Goal: Check status: Check status

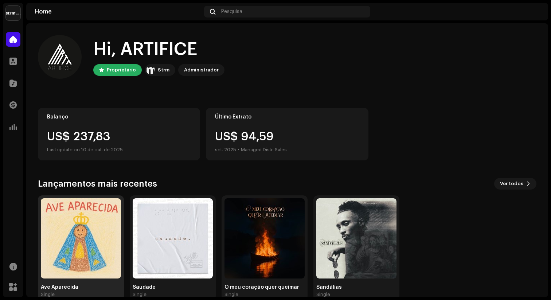
scroll to position [15, 0]
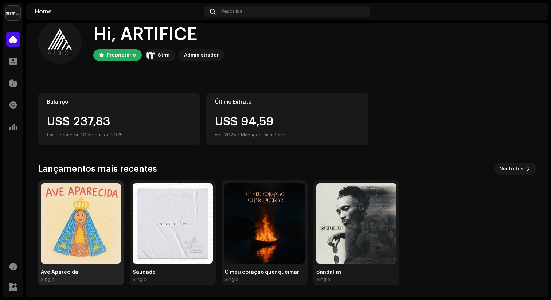
click at [65, 233] on img at bounding box center [81, 223] width 80 height 80
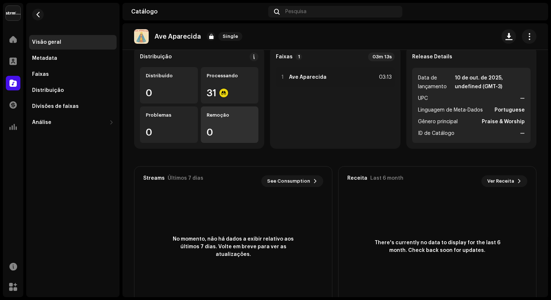
scroll to position [60, 0]
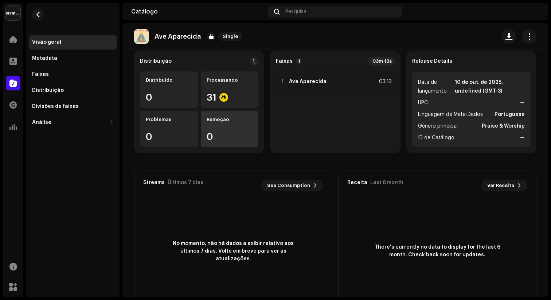
click at [221, 89] on div "Processando 31" at bounding box center [230, 89] width 58 height 36
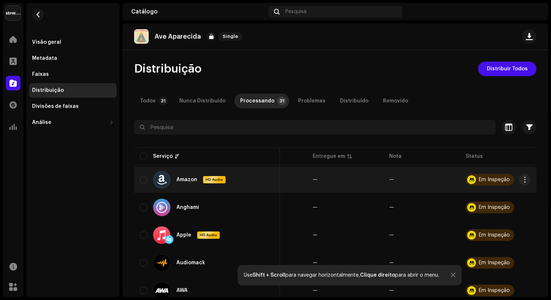
click at [479, 179] on div "Em Inspeção" at bounding box center [494, 179] width 31 height 5
click at [522, 182] on span "button" at bounding box center [524, 180] width 5 height 6
click at [461, 98] on div "Todos 31 Nunca Distribuído Processando 31 Problemas Distribuído Removido" at bounding box center [335, 101] width 402 height 15
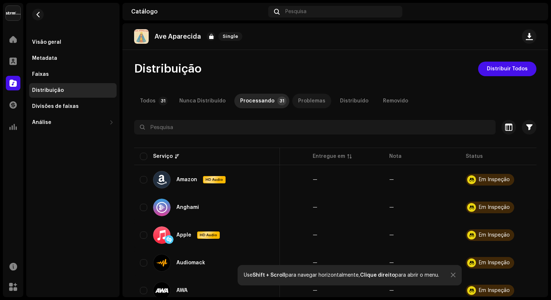
click at [309, 97] on div "Problemas" at bounding box center [311, 101] width 27 height 15
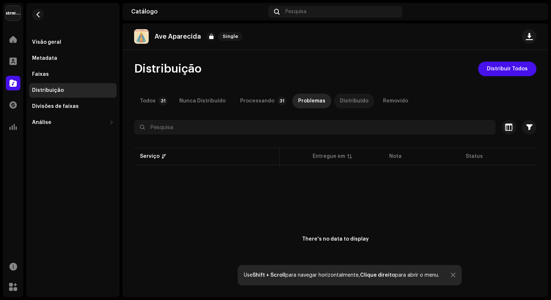
click at [340, 96] on div "Distribuído" at bounding box center [354, 101] width 28 height 15
click at [207, 102] on div "Nunca Distribuído" at bounding box center [202, 101] width 46 height 15
click at [263, 102] on div "Processando" at bounding box center [257, 101] width 34 height 15
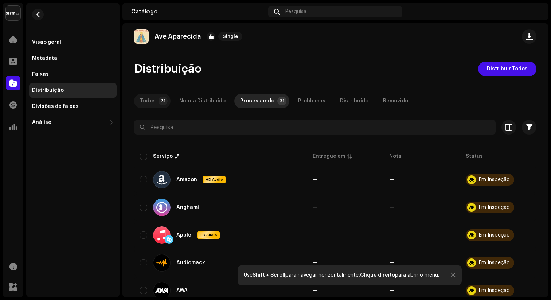
click at [150, 100] on div "Todos" at bounding box center [148, 101] width 16 height 15
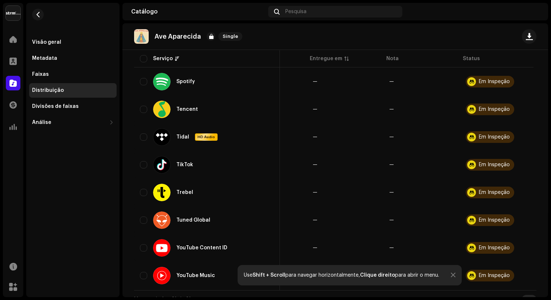
scroll to position [751, 0]
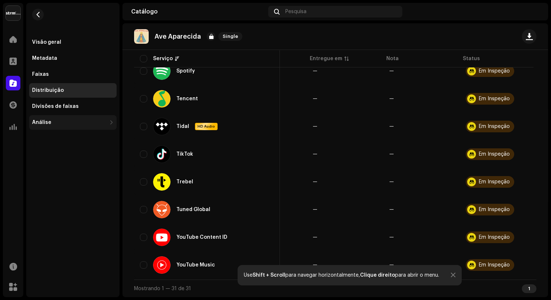
click at [69, 121] on div "Análise" at bounding box center [69, 123] width 74 height 6
click at [36, 11] on button "button" at bounding box center [38, 15] width 12 height 12
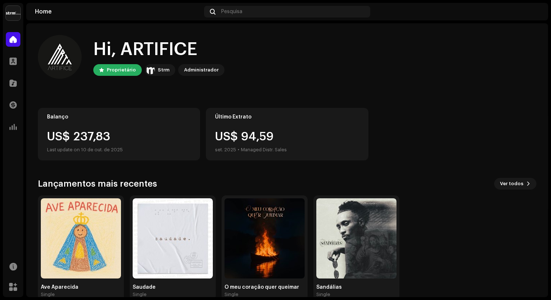
scroll to position [15, 0]
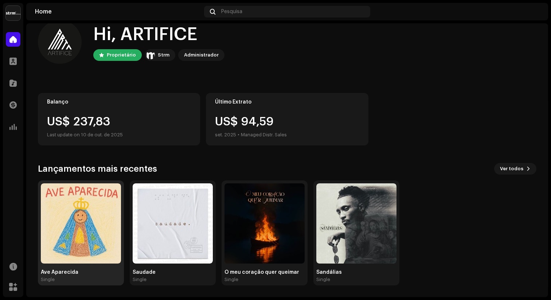
click at [109, 229] on img at bounding box center [81, 223] width 80 height 80
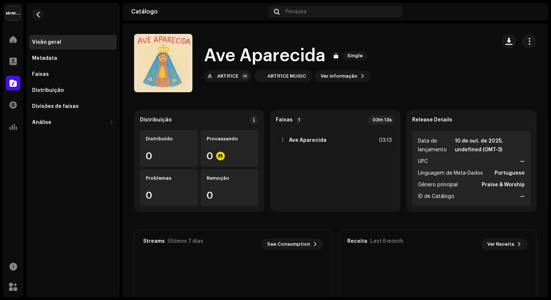
click at [109, 229] on div "Visão geral Metadata Faixas Distribuição Divisões de faixas Análise Consumo Eng…" at bounding box center [72, 150] width 93 height 294
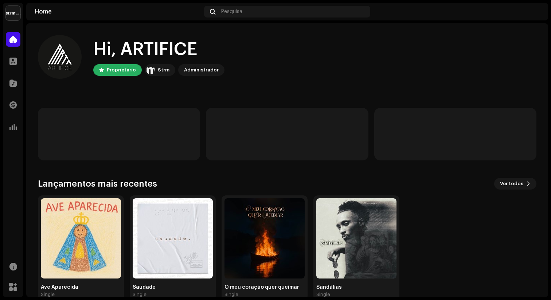
scroll to position [15, 0]
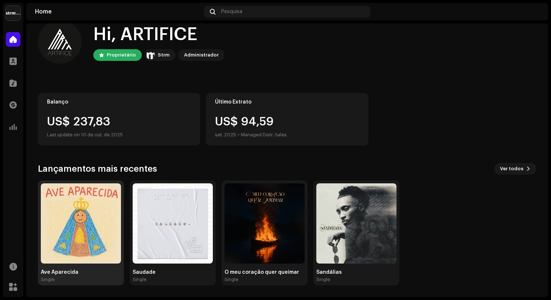
click at [92, 223] on img at bounding box center [81, 223] width 80 height 80
